Goal: Answer question/provide support

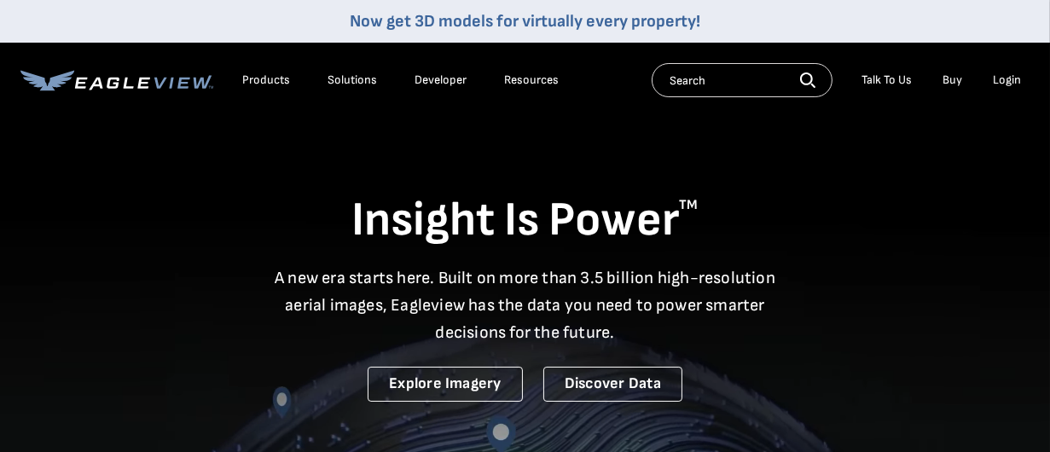
click at [1005, 84] on div "Login" at bounding box center [1007, 79] width 28 height 15
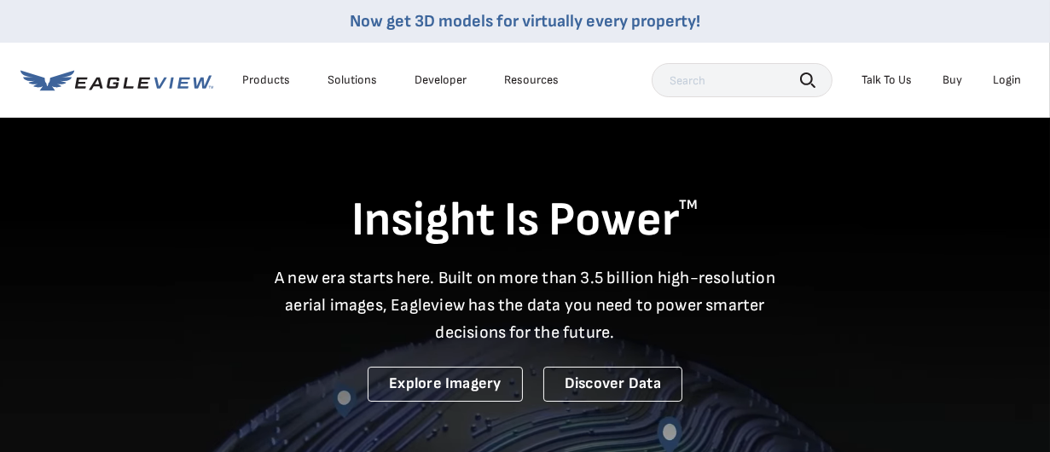
click at [1019, 78] on div "Login" at bounding box center [1007, 79] width 28 height 15
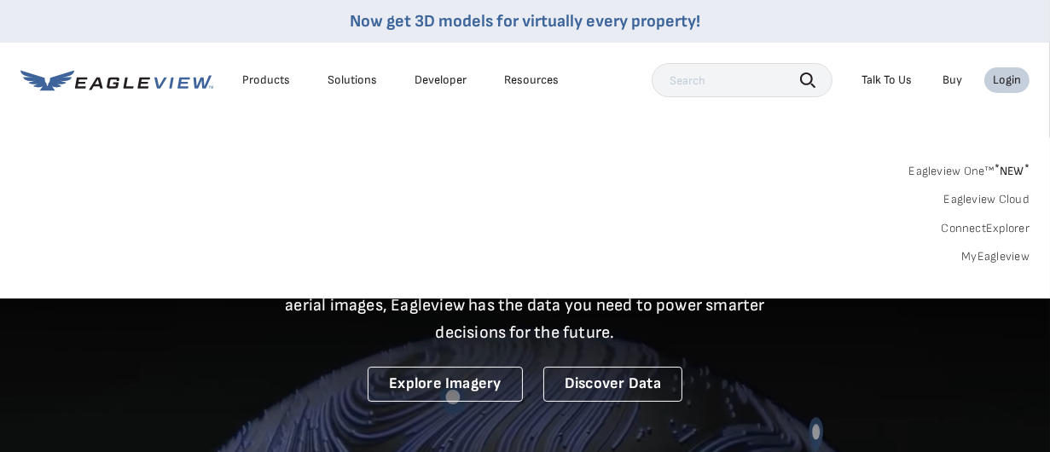
click at [996, 258] on link "MyEagleview" at bounding box center [995, 256] width 68 height 15
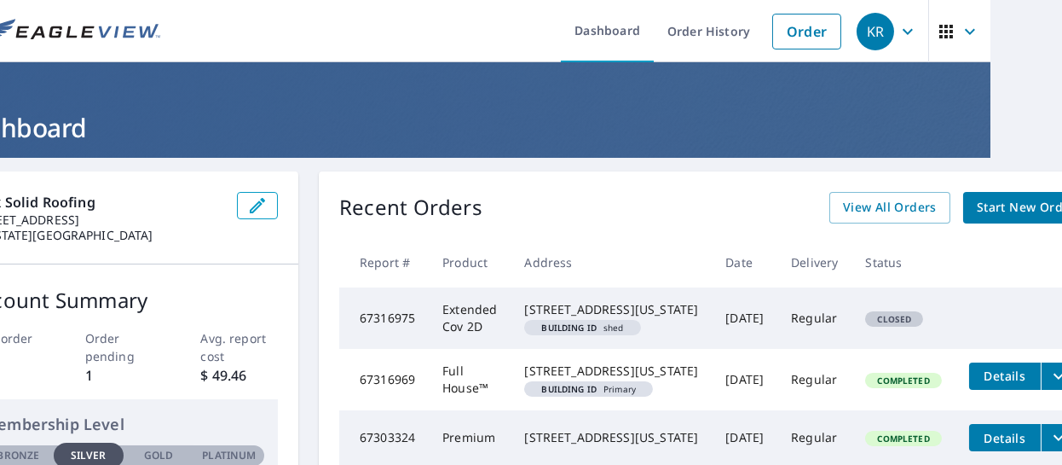
scroll to position [0, 105]
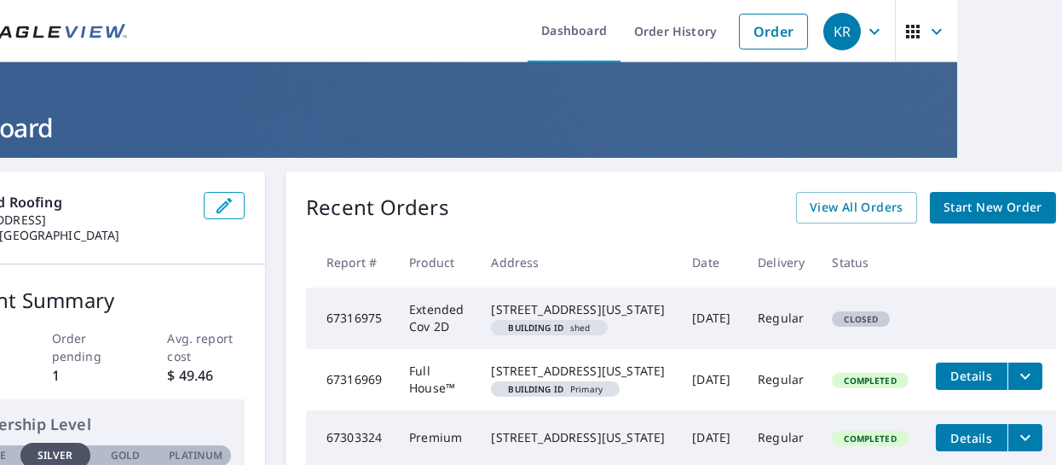
click at [1016, 386] on icon "filesDropdownBtn-67316969" at bounding box center [1026, 376] width 20 height 20
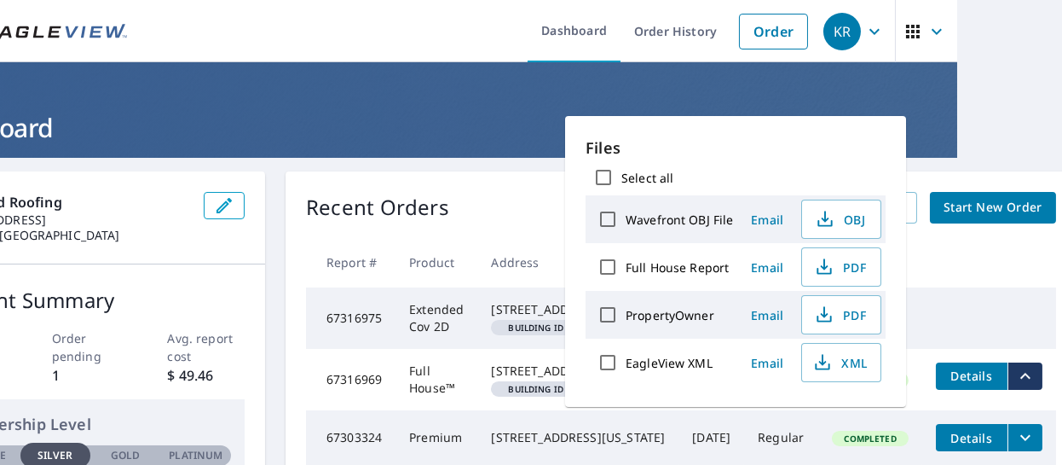
click at [1007, 104] on div "Dashboard Order History Order KR Dashboard Rock Solid Roofing [STREET_ADDRESS][…" at bounding box center [531, 232] width 1062 height 465
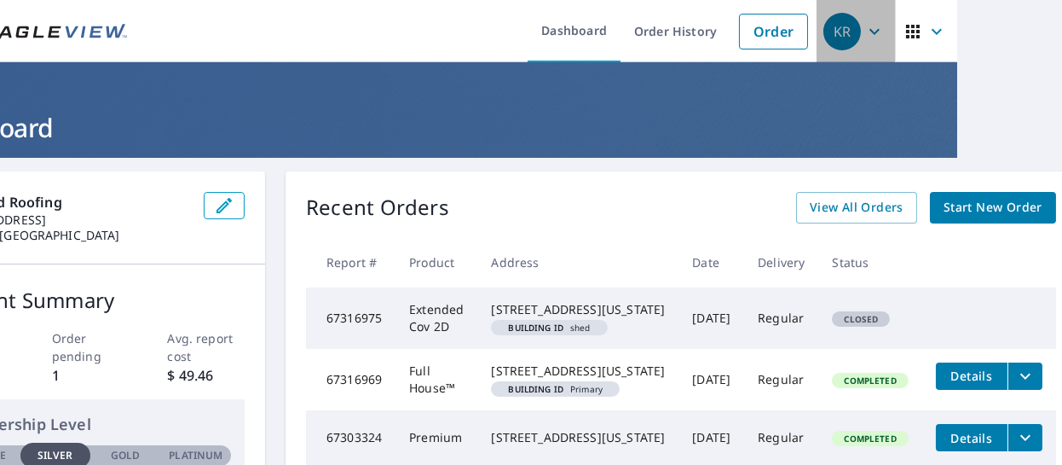
click at [865, 29] on icon "button" at bounding box center [875, 31] width 20 height 20
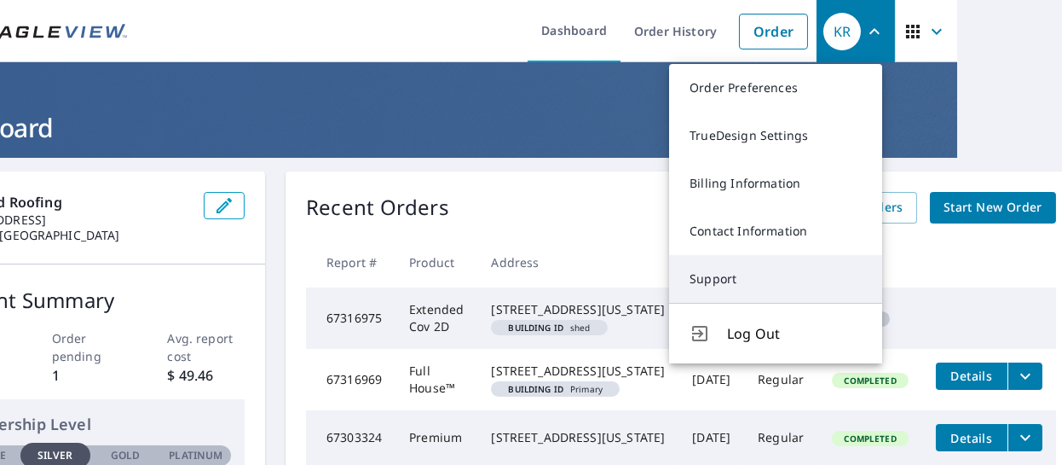
click at [770, 283] on link "Support" at bounding box center [775, 279] width 213 height 48
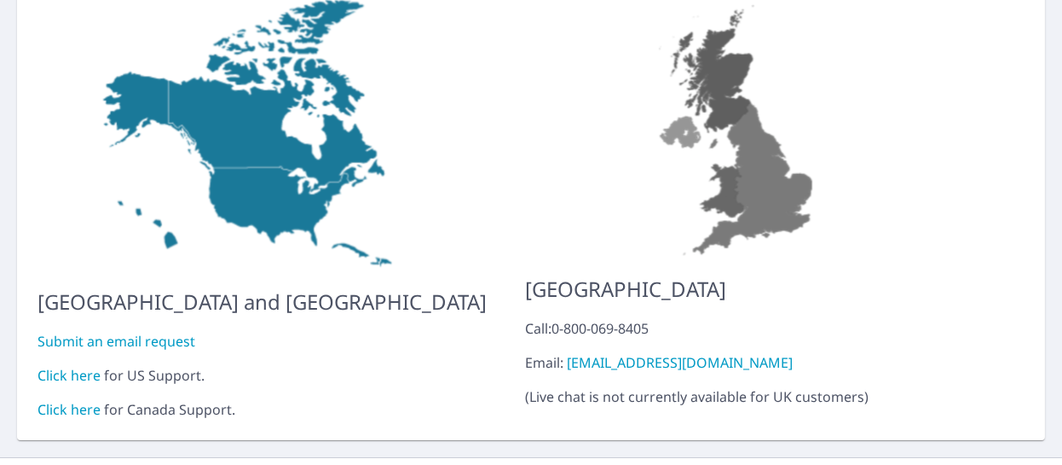
scroll to position [237, 0]
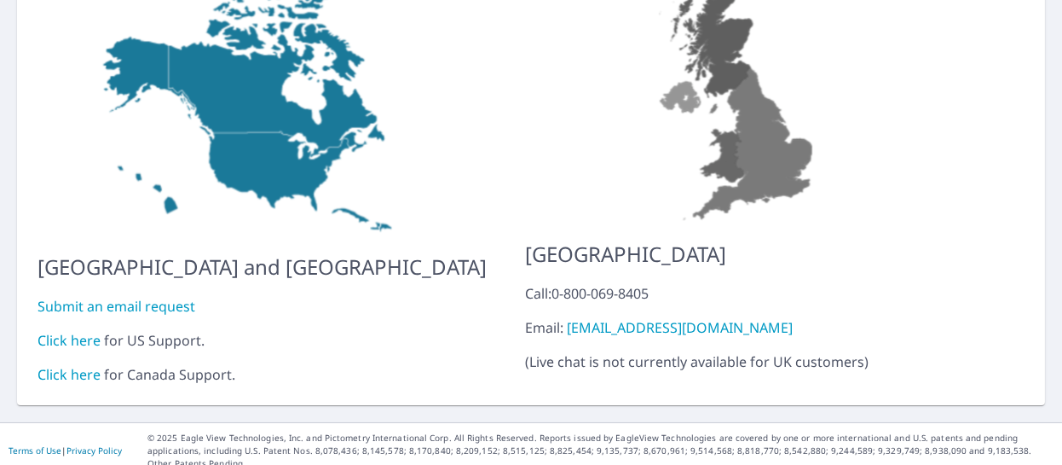
click at [50, 331] on link "Click here" at bounding box center [69, 340] width 63 height 19
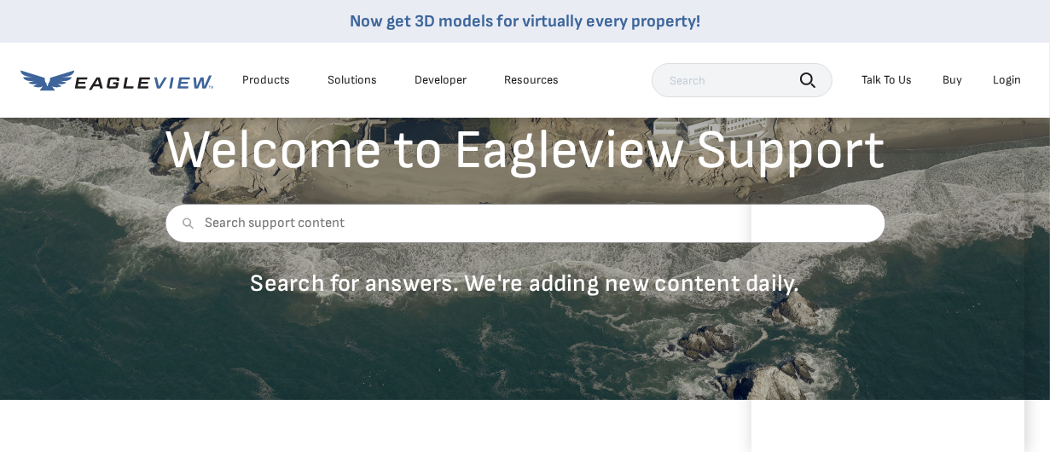
scroll to position [256, 0]
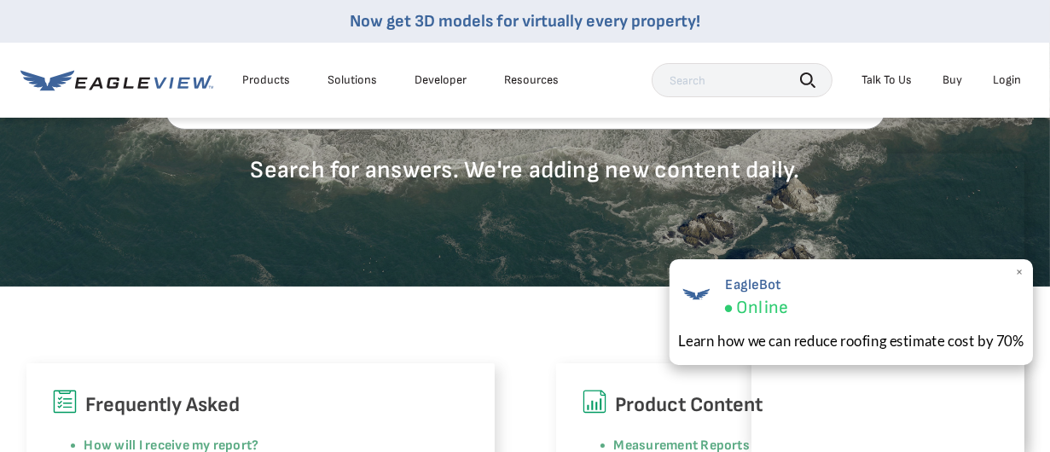
click at [984, 302] on div "EagleBot Online" at bounding box center [851, 296] width 346 height 47
